Goal: Task Accomplishment & Management: Use online tool/utility

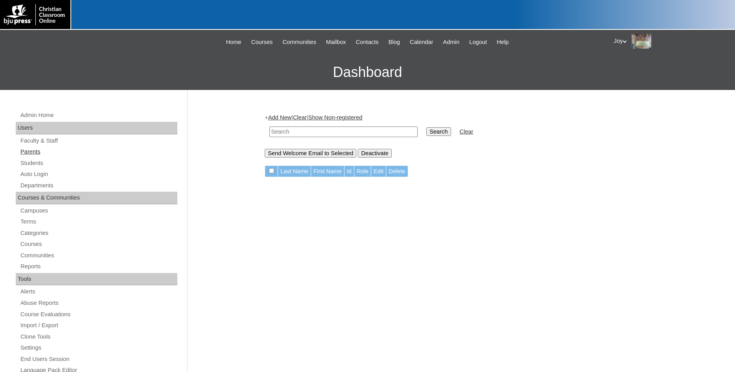
click at [26, 153] on link "Parents" at bounding box center [99, 152] width 158 height 10
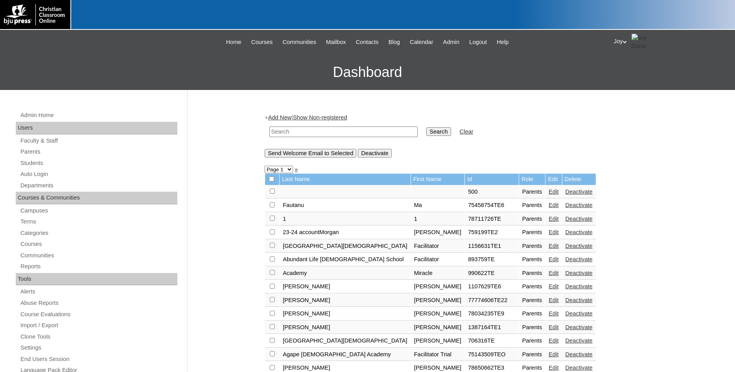
click at [36, 176] on link "Auto Login" at bounding box center [99, 174] width 158 height 10
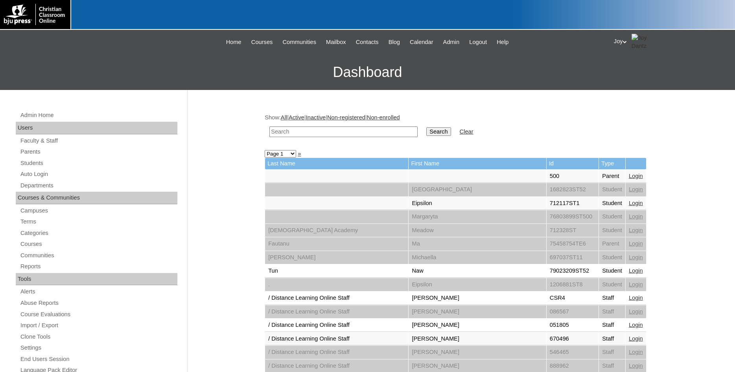
click at [331, 134] on input "text" at bounding box center [343, 132] width 148 height 11
paste input "[EMAIL_ADDRESS][DOMAIN_NAME]"
type input "[EMAIL_ADDRESS][DOMAIN_NAME]"
click at [426, 129] on input "Search" at bounding box center [438, 131] width 24 height 9
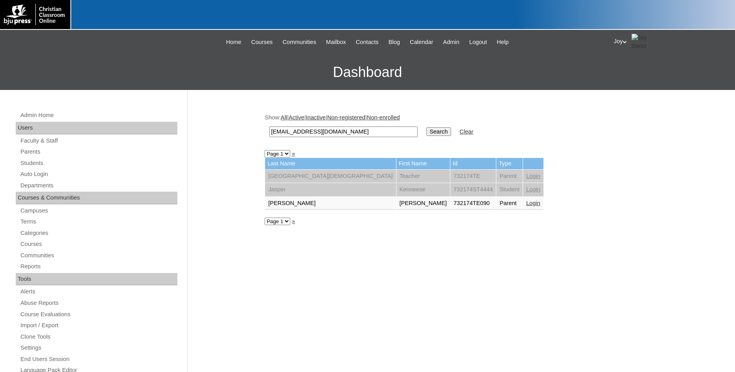
click at [526, 206] on link "Login" at bounding box center [533, 203] width 14 height 6
